Goal: Entertainment & Leisure: Consume media (video, audio)

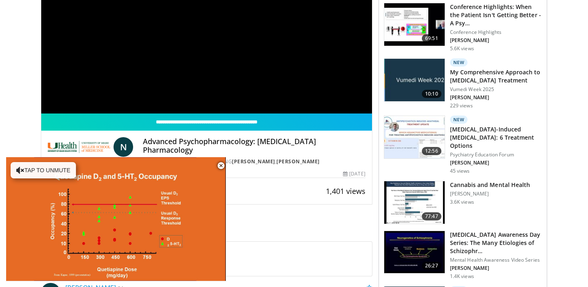
scroll to position [133, 0]
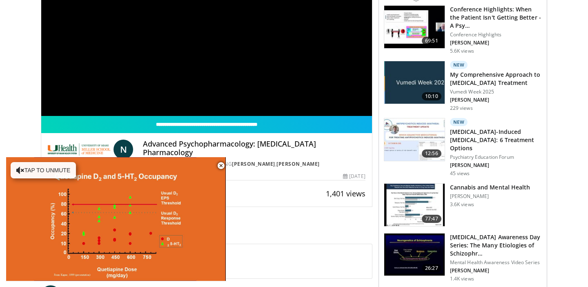
click at [131, 91] on div "**********" at bounding box center [206, 23] width 331 height 186
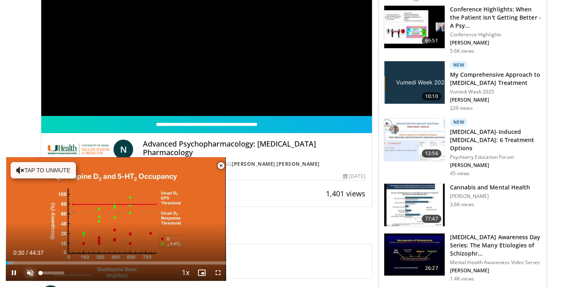
click at [28, 272] on span "Video Player" at bounding box center [30, 272] width 16 height 16
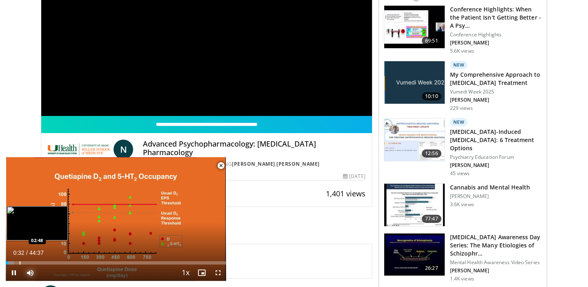
click at [20, 262] on div "Progress Bar" at bounding box center [20, 262] width 1 height 3
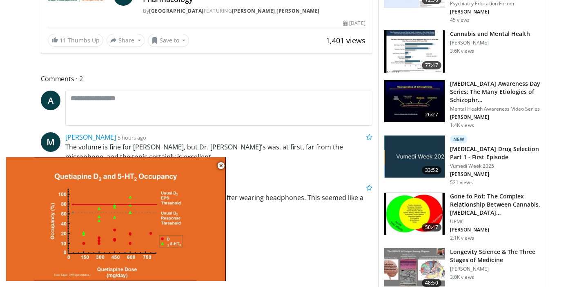
scroll to position [224, 0]
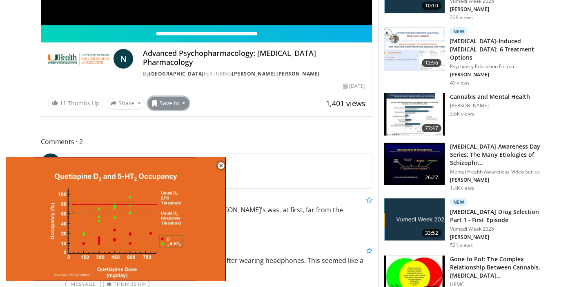
click at [182, 97] on button "Save to" at bounding box center [169, 103] width 42 height 13
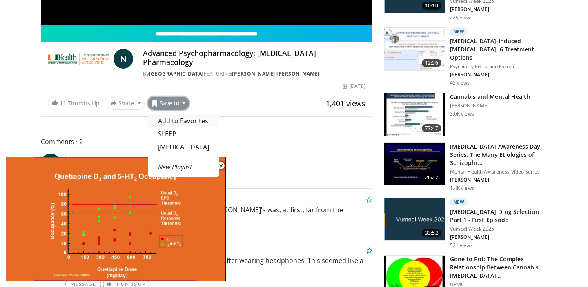
click at [179, 116] on span "Add to Favorites" at bounding box center [183, 120] width 50 height 9
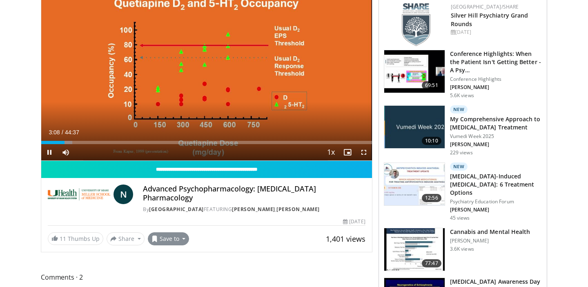
scroll to position [64, 0]
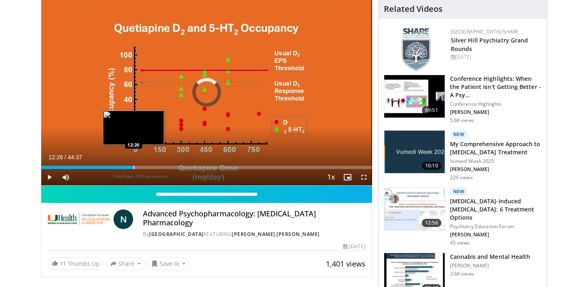
click at [133, 167] on div "Progress Bar" at bounding box center [133, 167] width 1 height 3
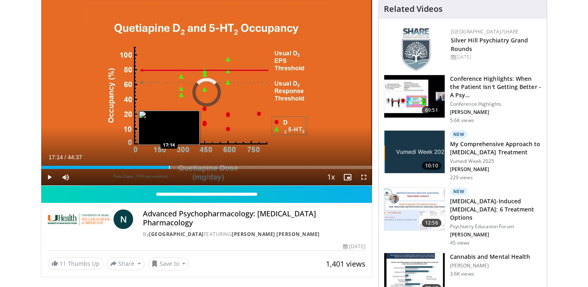
click at [169, 169] on div "Progress Bar" at bounding box center [169, 167] width 1 height 3
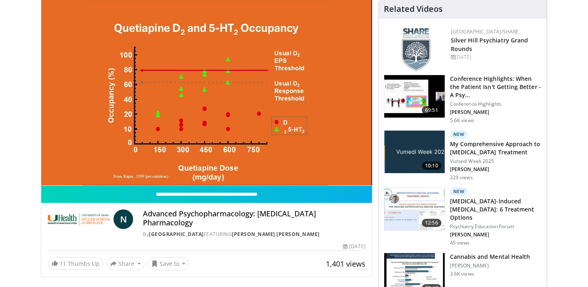
click at [202, 167] on div "10 seconds Tap to unmute" at bounding box center [206, 92] width 331 height 186
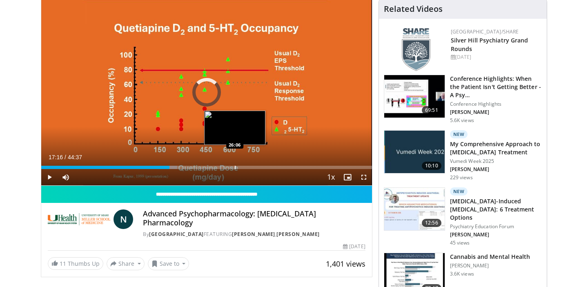
click at [235, 167] on div "Progress Bar" at bounding box center [235, 167] width 1 height 3
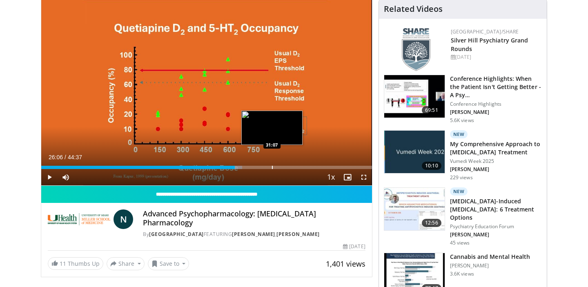
click at [272, 162] on div "Loaded : 60.77% 26:06 31:07" at bounding box center [206, 165] width 331 height 8
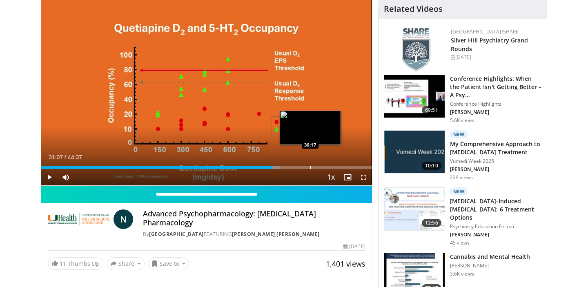
click at [310, 168] on div "Progress Bar" at bounding box center [310, 167] width 1 height 3
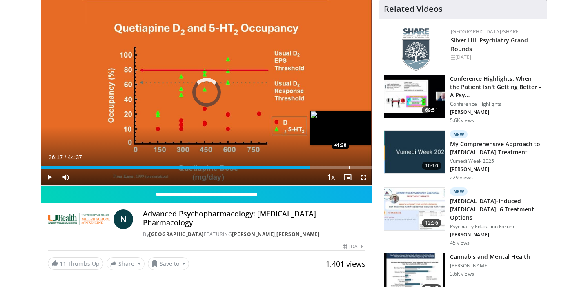
click at [349, 166] on div "Progress Bar" at bounding box center [349, 167] width 1 height 3
